Goal: Find specific page/section: Find specific page/section

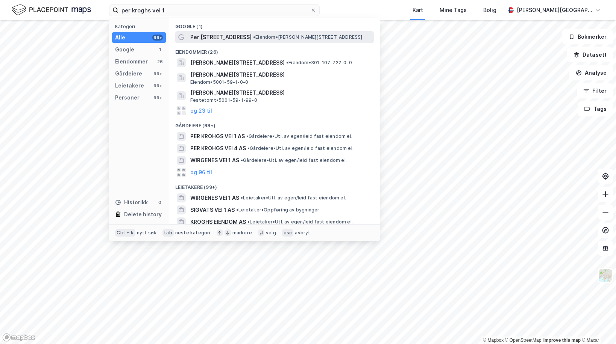
type input "per kroghs vei 1"
click at [230, 37] on span "Per [STREET_ADDRESS]" at bounding box center [220, 37] width 61 height 9
